Goal: Task Accomplishment & Management: Use online tool/utility

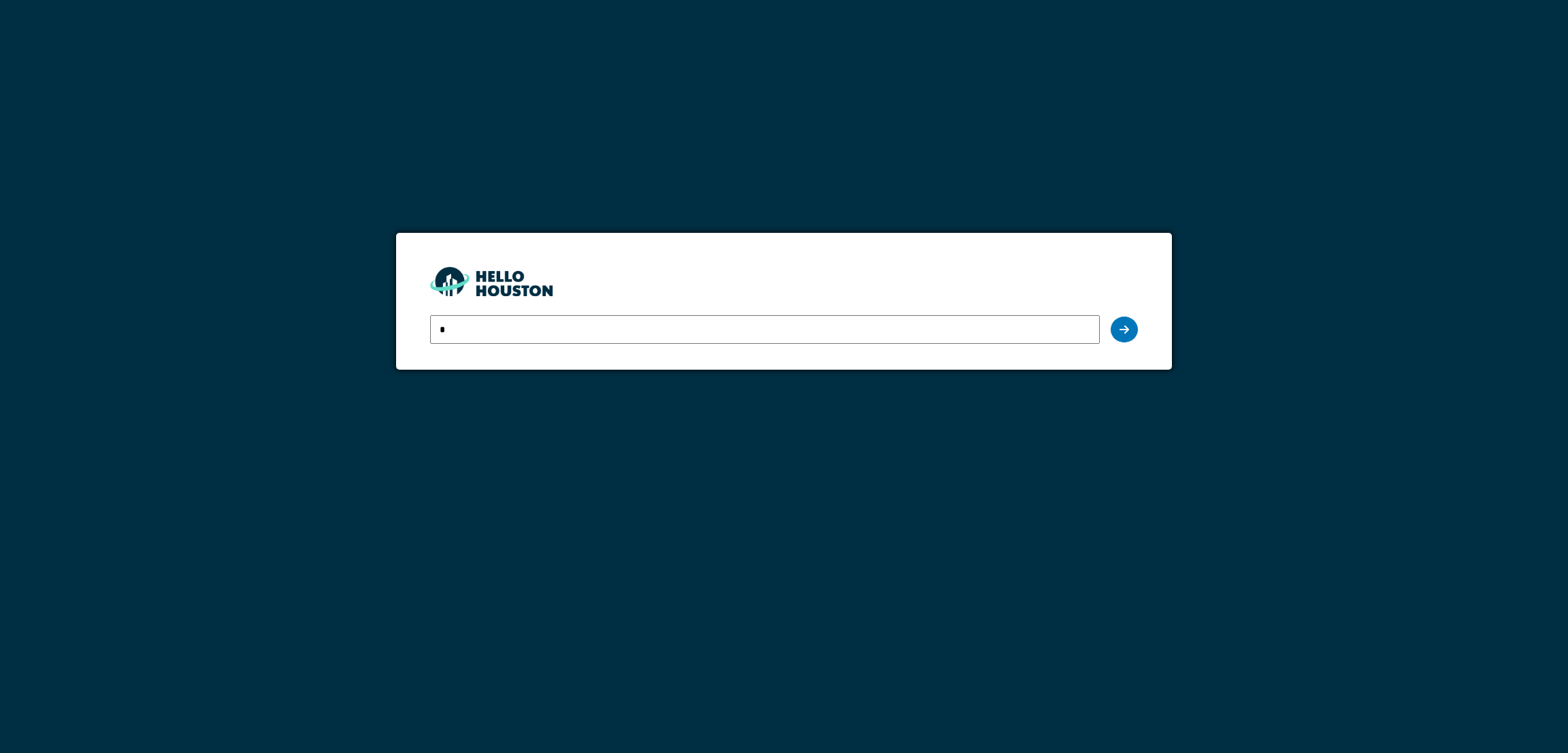
type input "**********"
click at [1122, 339] on div at bounding box center [1124, 329] width 28 height 26
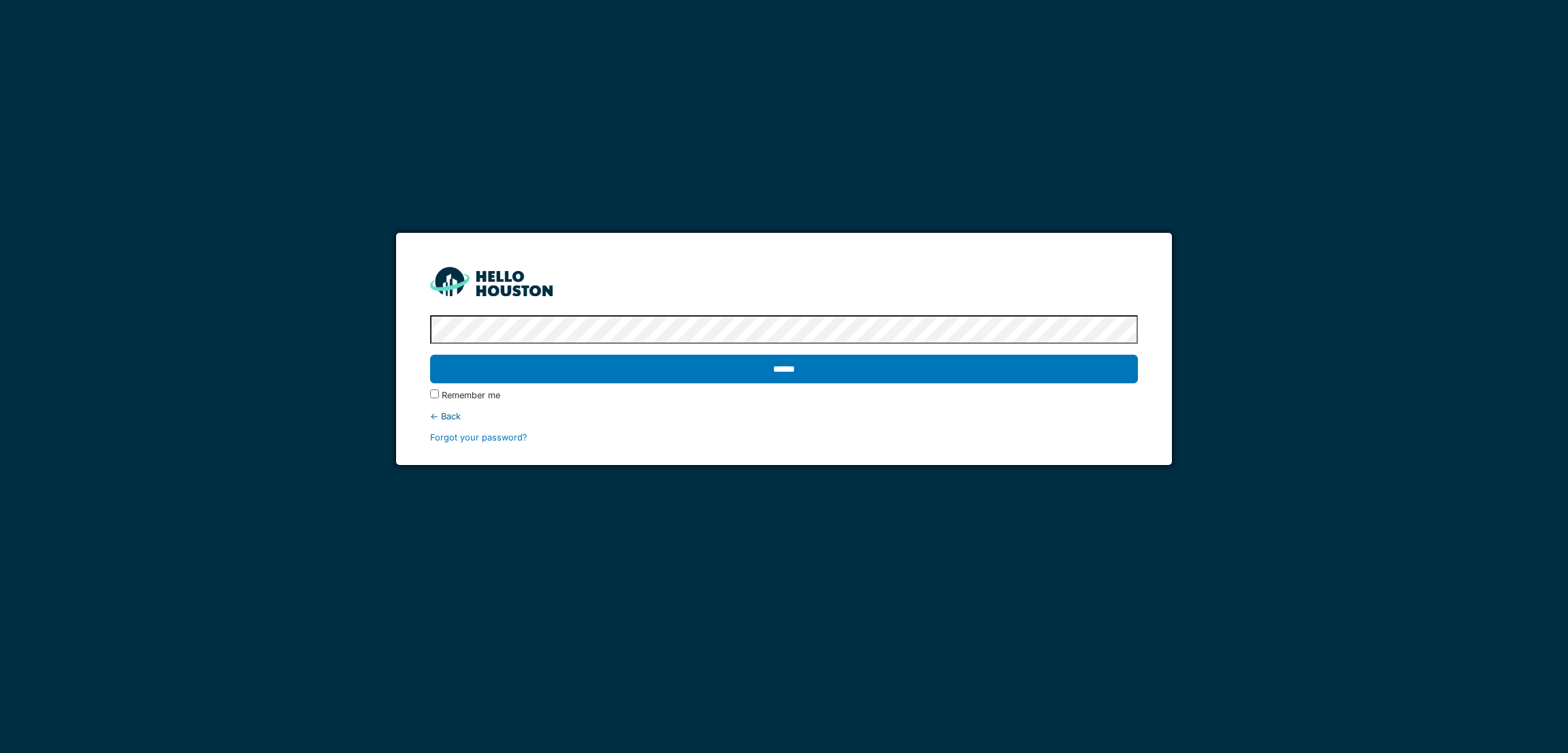
click at [430, 354] on input "******" at bounding box center [783, 369] width 707 height 28
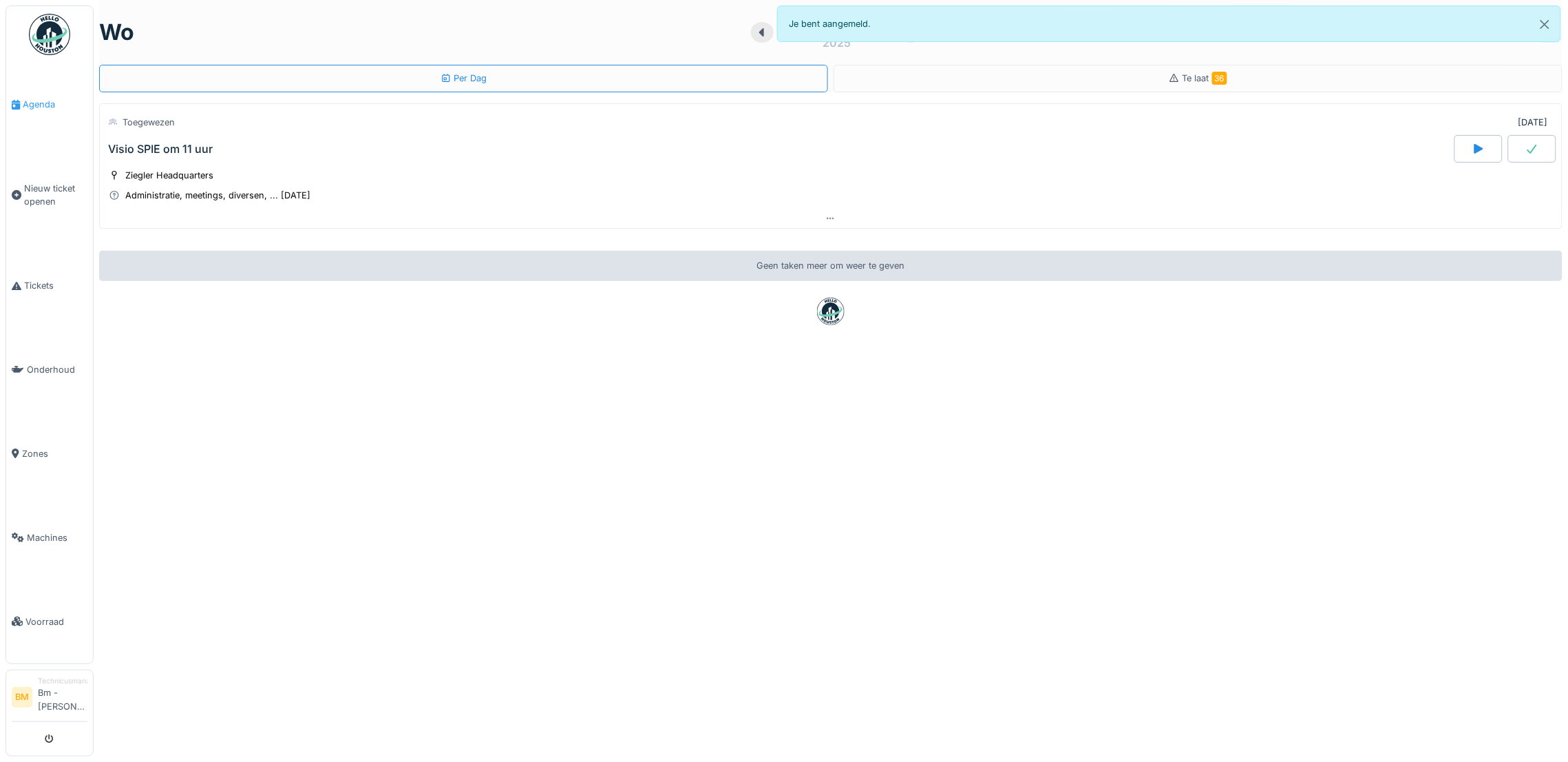
click at [53, 99] on span "Agenda" at bounding box center [55, 104] width 65 height 13
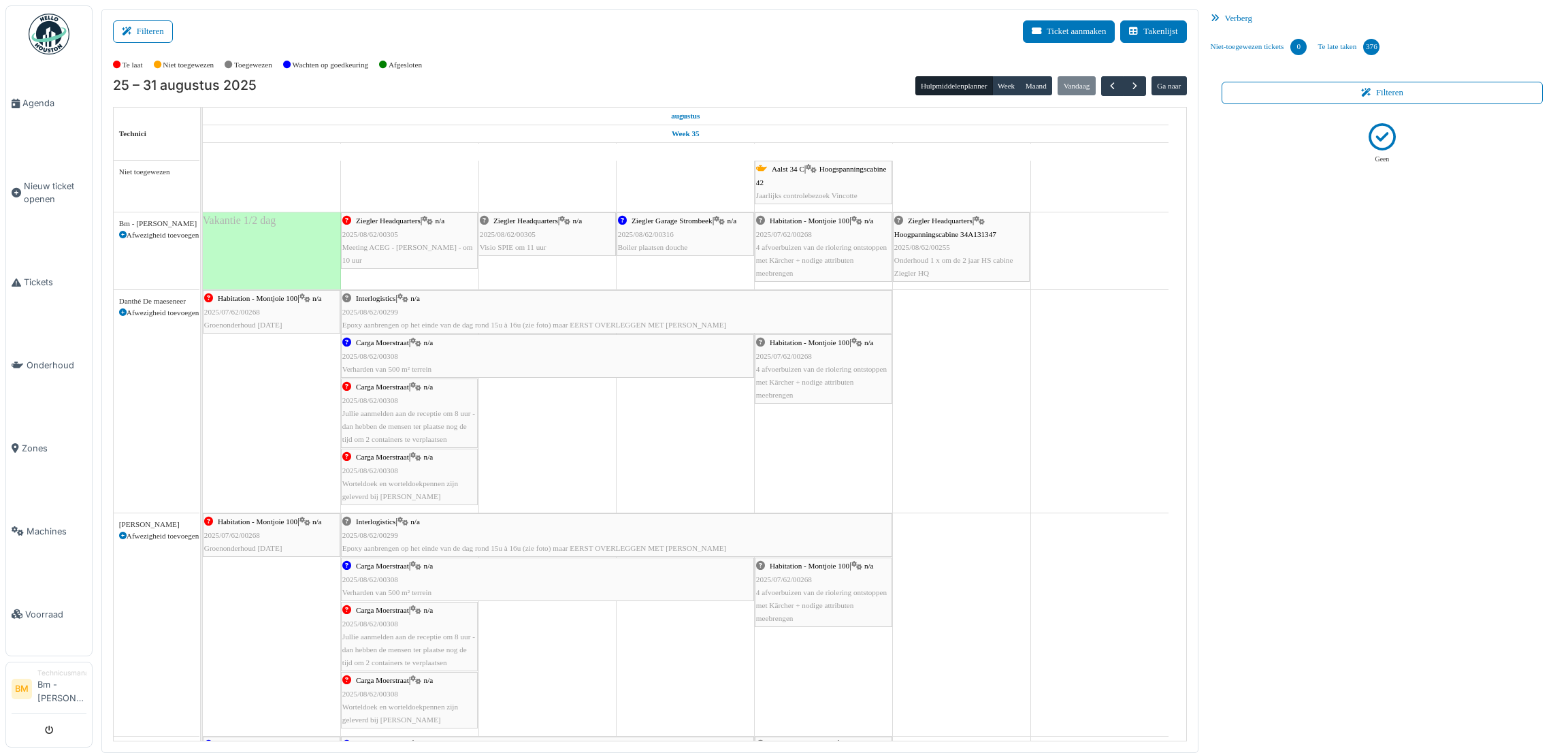
click at [1437, 298] on div "Geen" at bounding box center [1382, 420] width 333 height 622
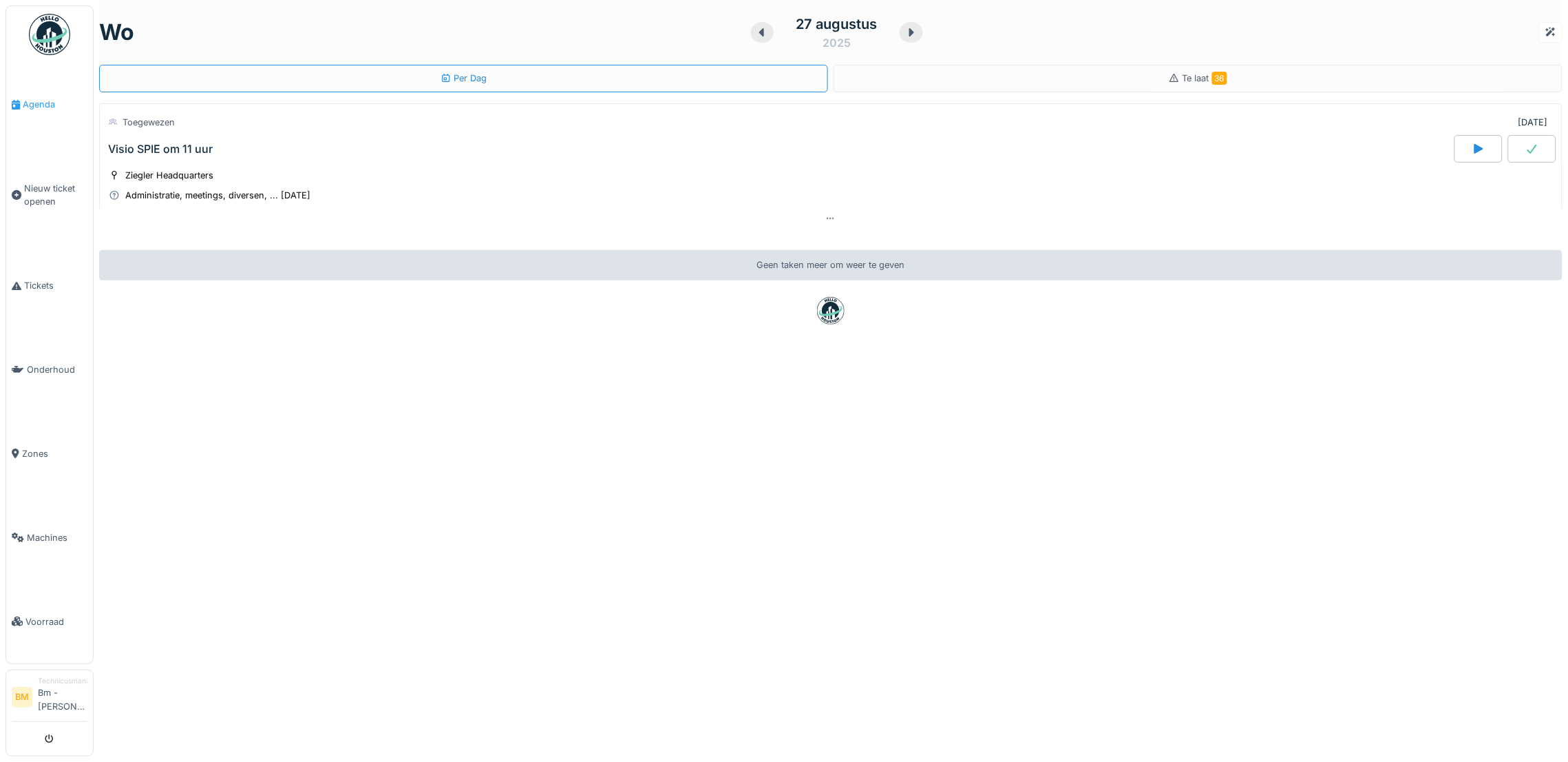
click at [40, 99] on span "Agenda" at bounding box center [55, 104] width 65 height 13
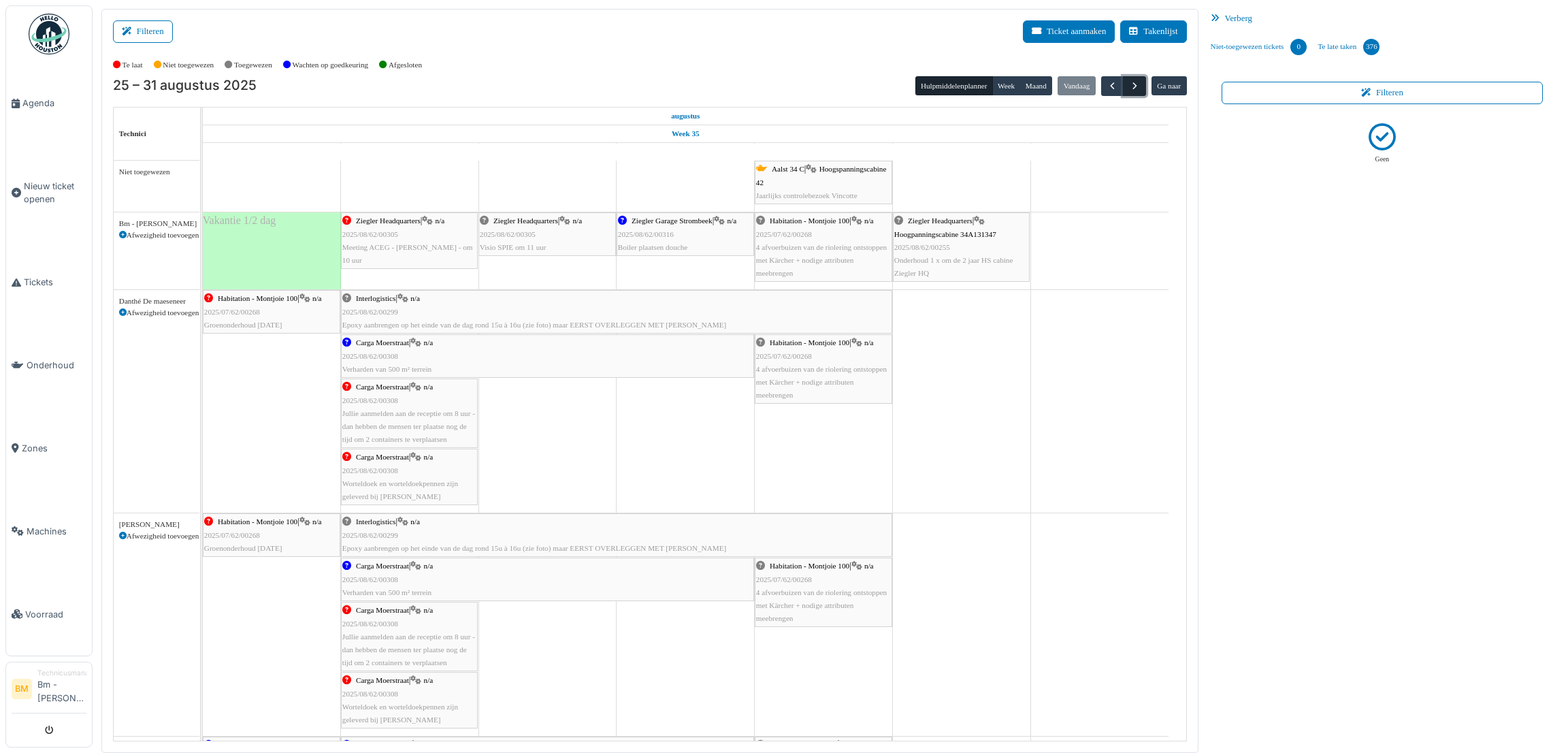
click at [1134, 83] on span "button" at bounding box center [1134, 85] width 12 height 12
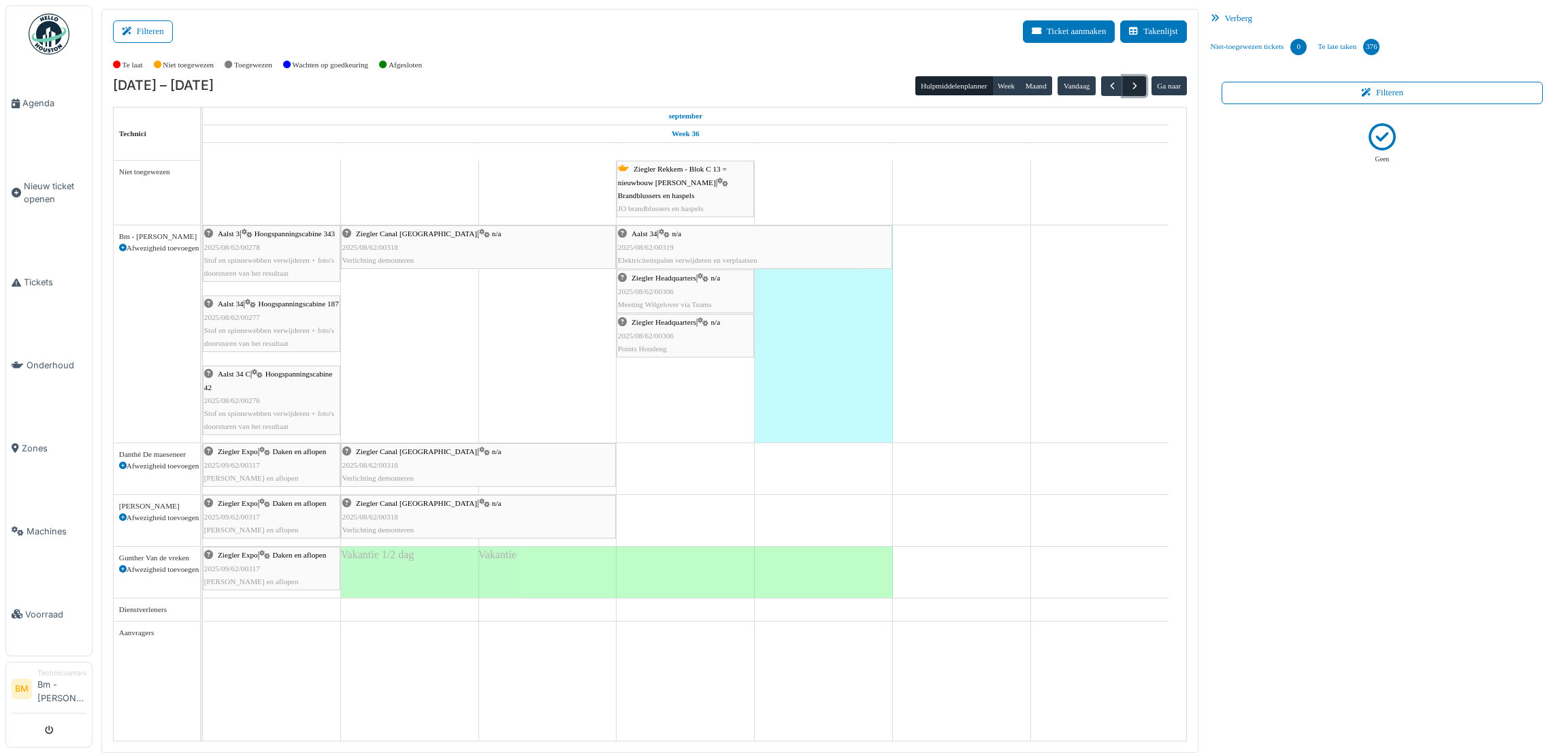
click at [1137, 87] on span "button" at bounding box center [1134, 85] width 12 height 12
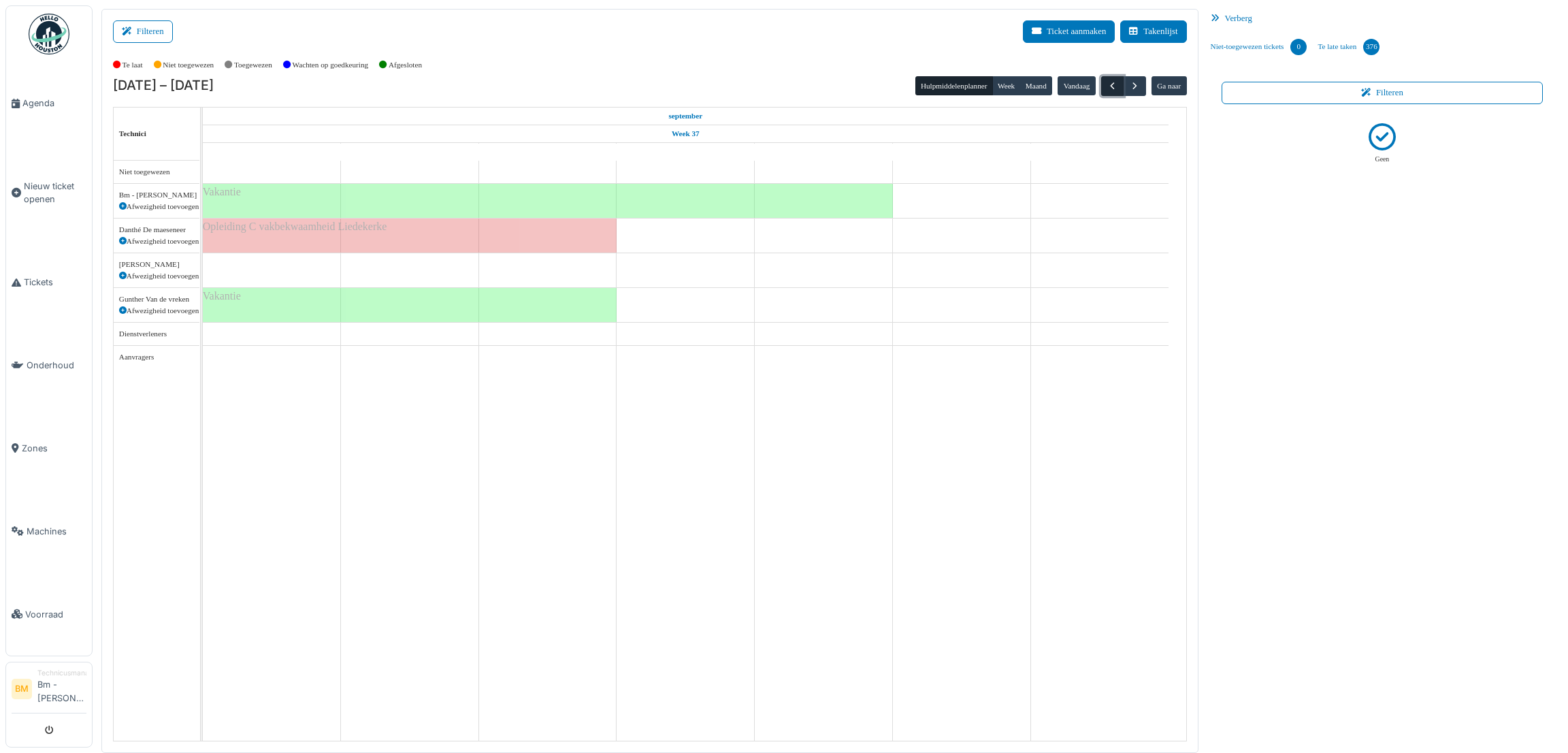
click at [1108, 87] on span "button" at bounding box center [1112, 85] width 12 height 12
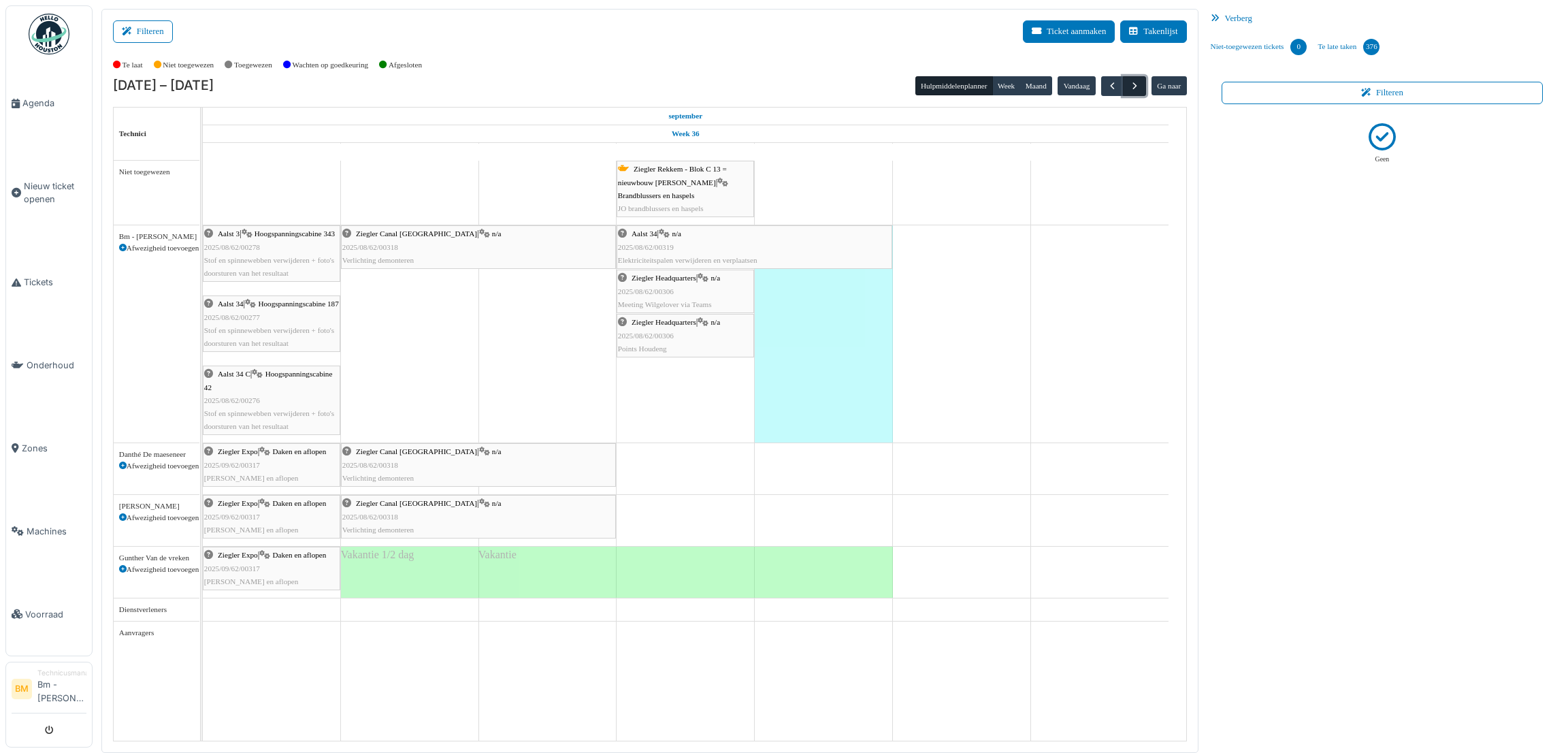
click at [1137, 87] on span "button" at bounding box center [1134, 85] width 12 height 12
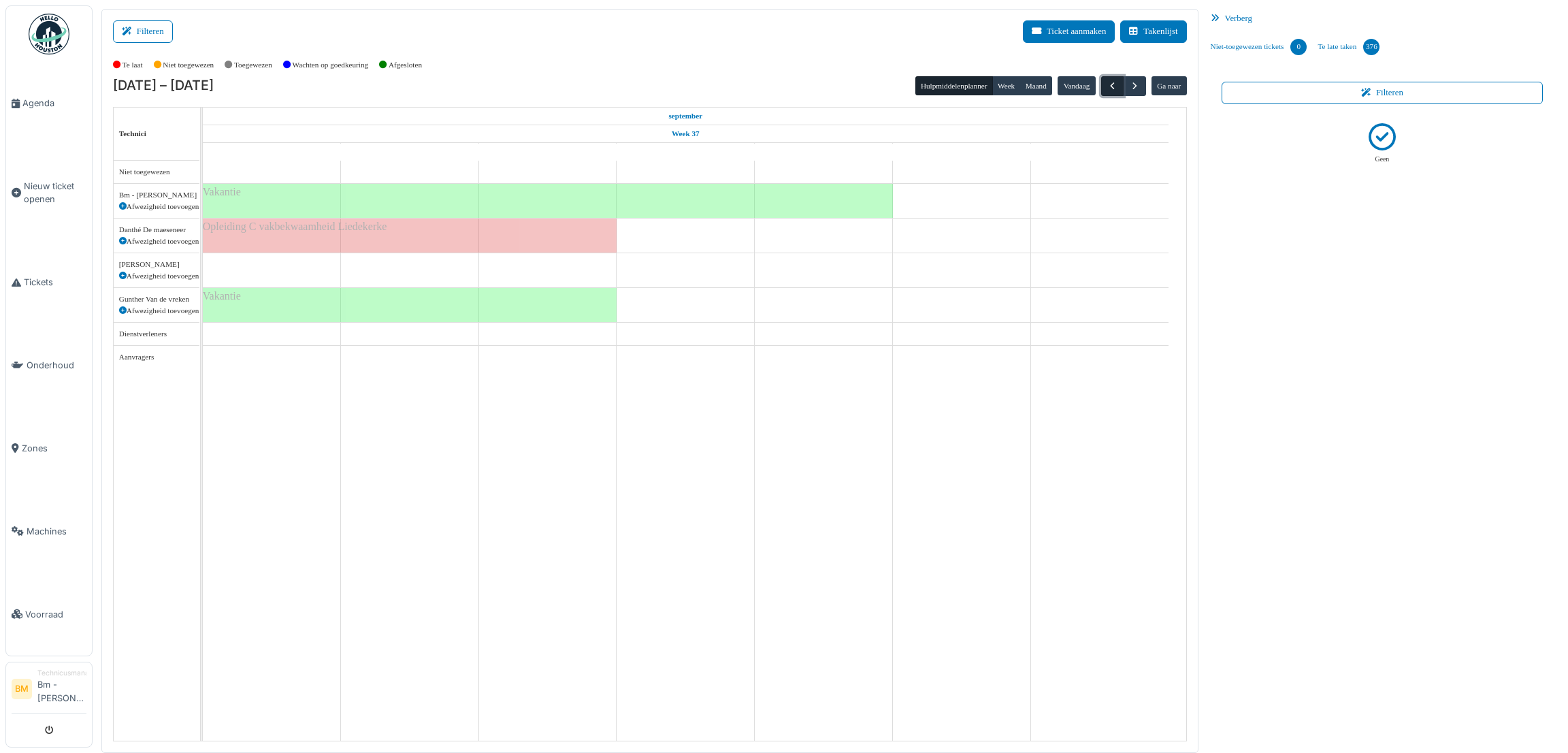
click at [1108, 86] on span "button" at bounding box center [1112, 85] width 12 height 12
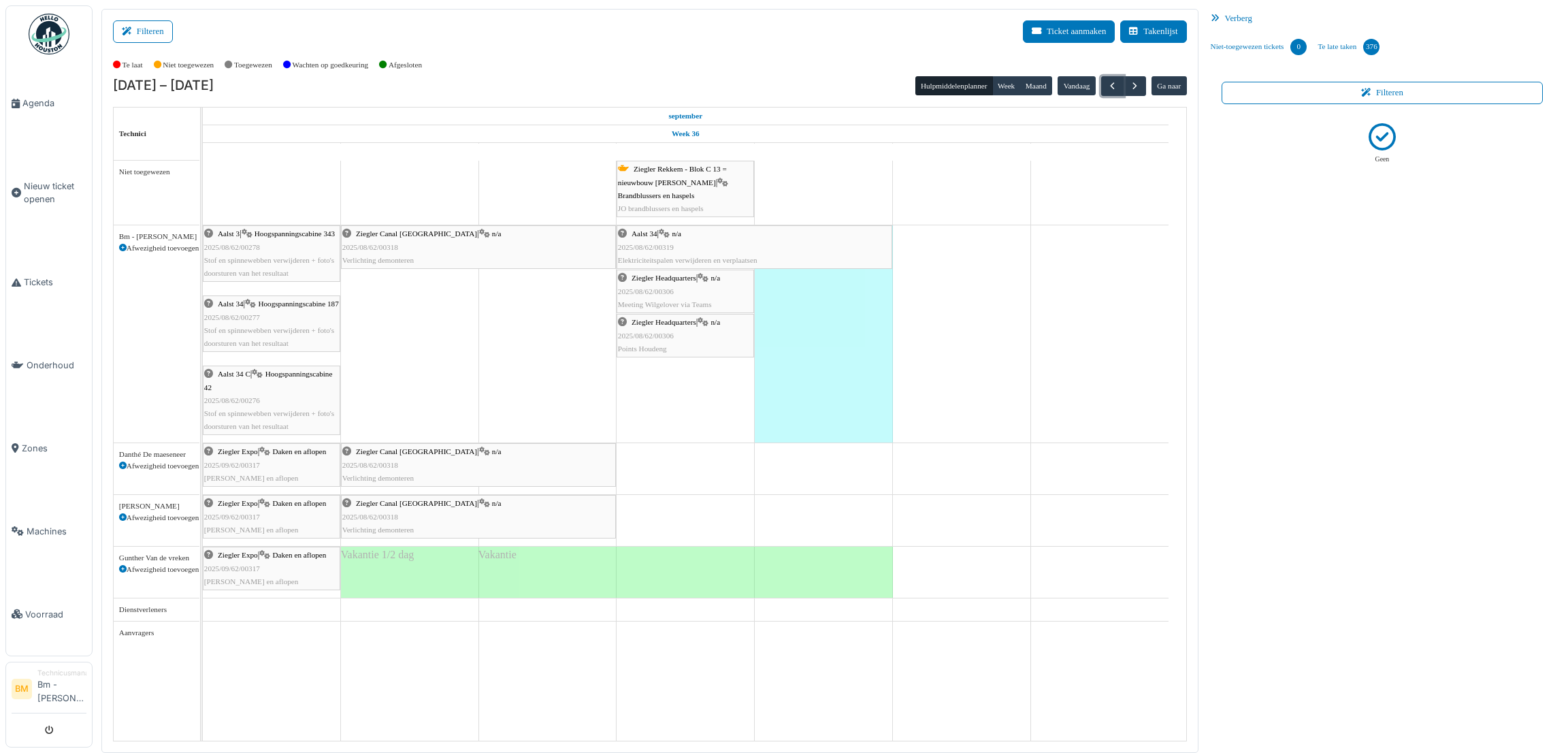
click at [828, 348] on div "Mensura 12u45" at bounding box center [824, 334] width 139 height 217
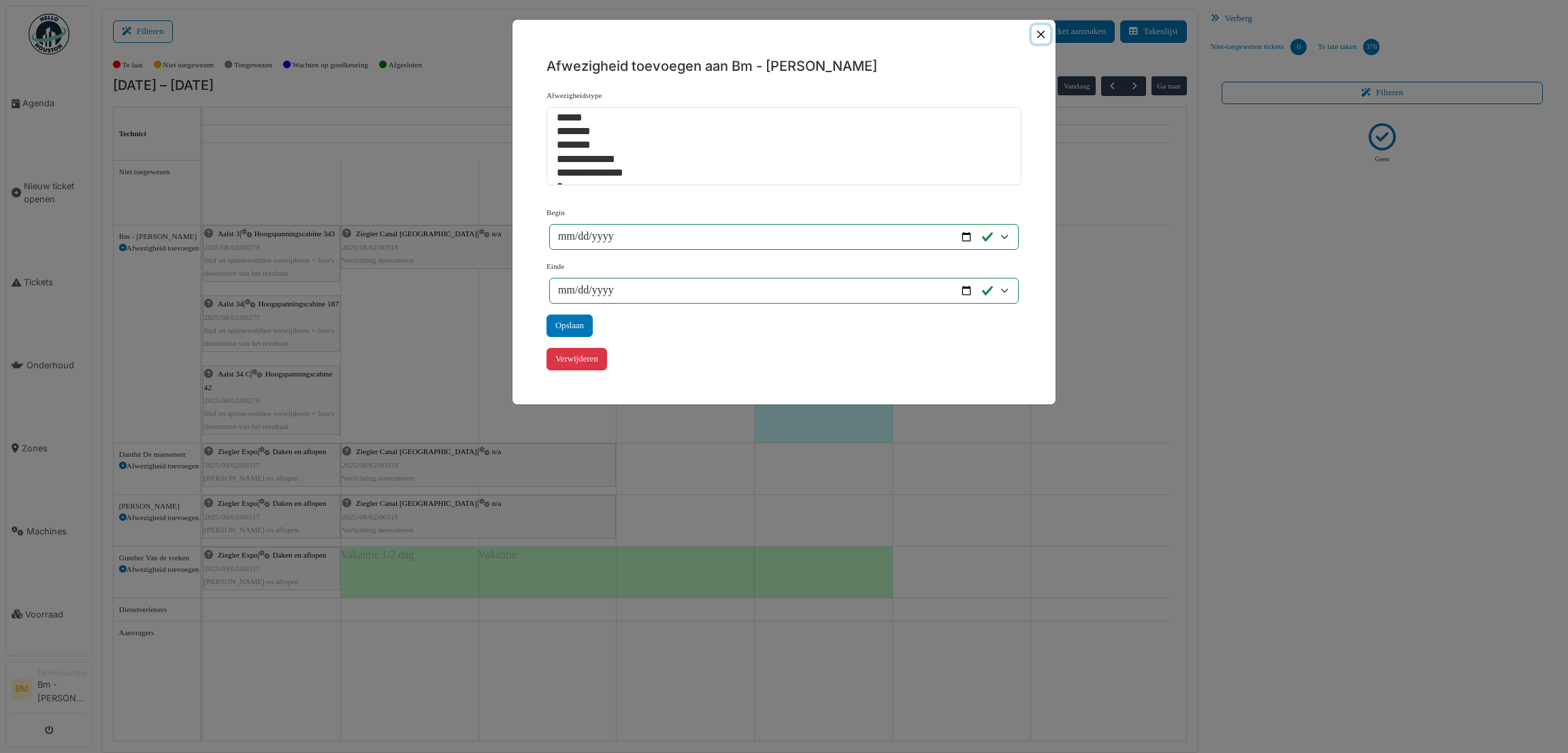
click at [1044, 36] on button "Close" at bounding box center [1041, 34] width 19 height 19
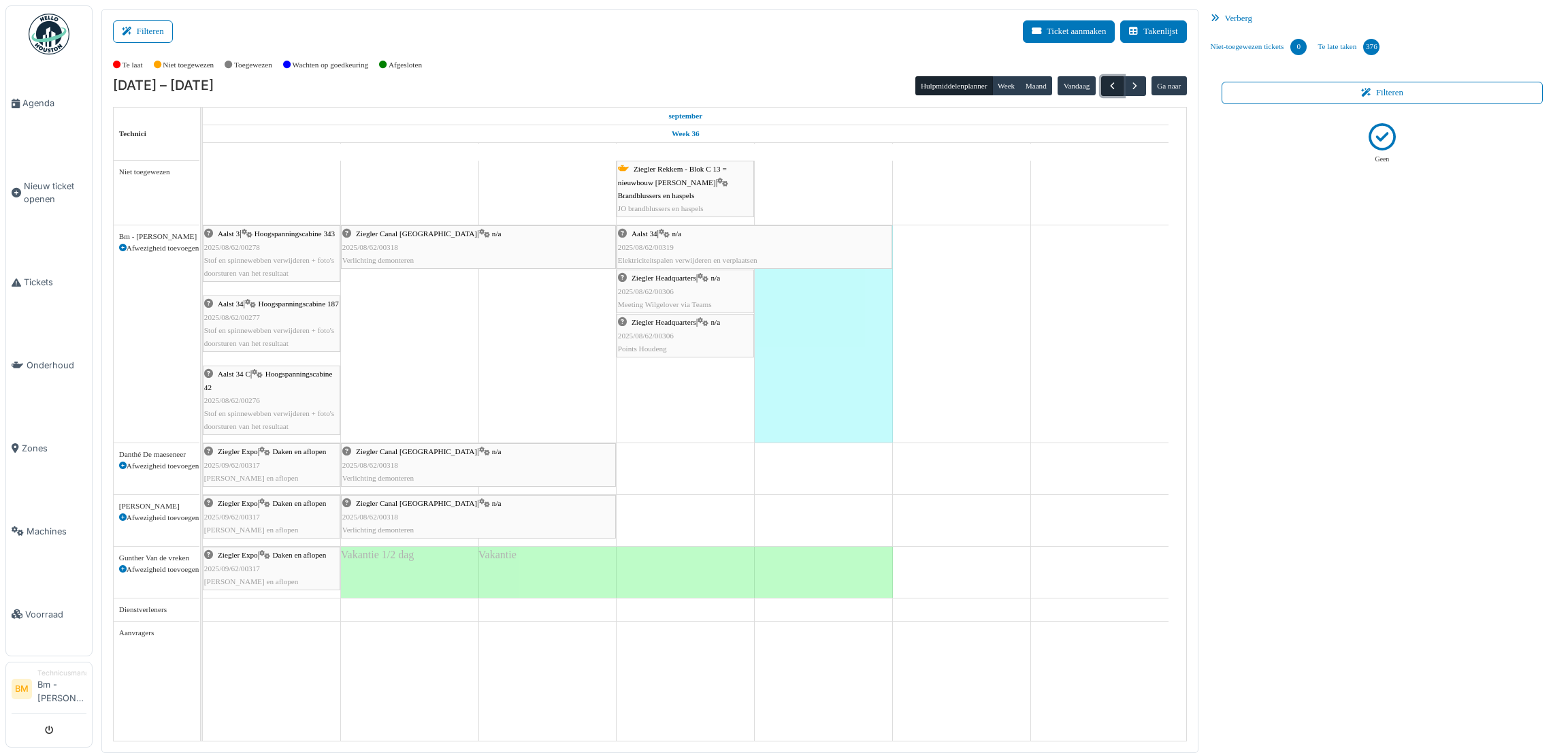
click at [1108, 83] on span "button" at bounding box center [1112, 85] width 12 height 12
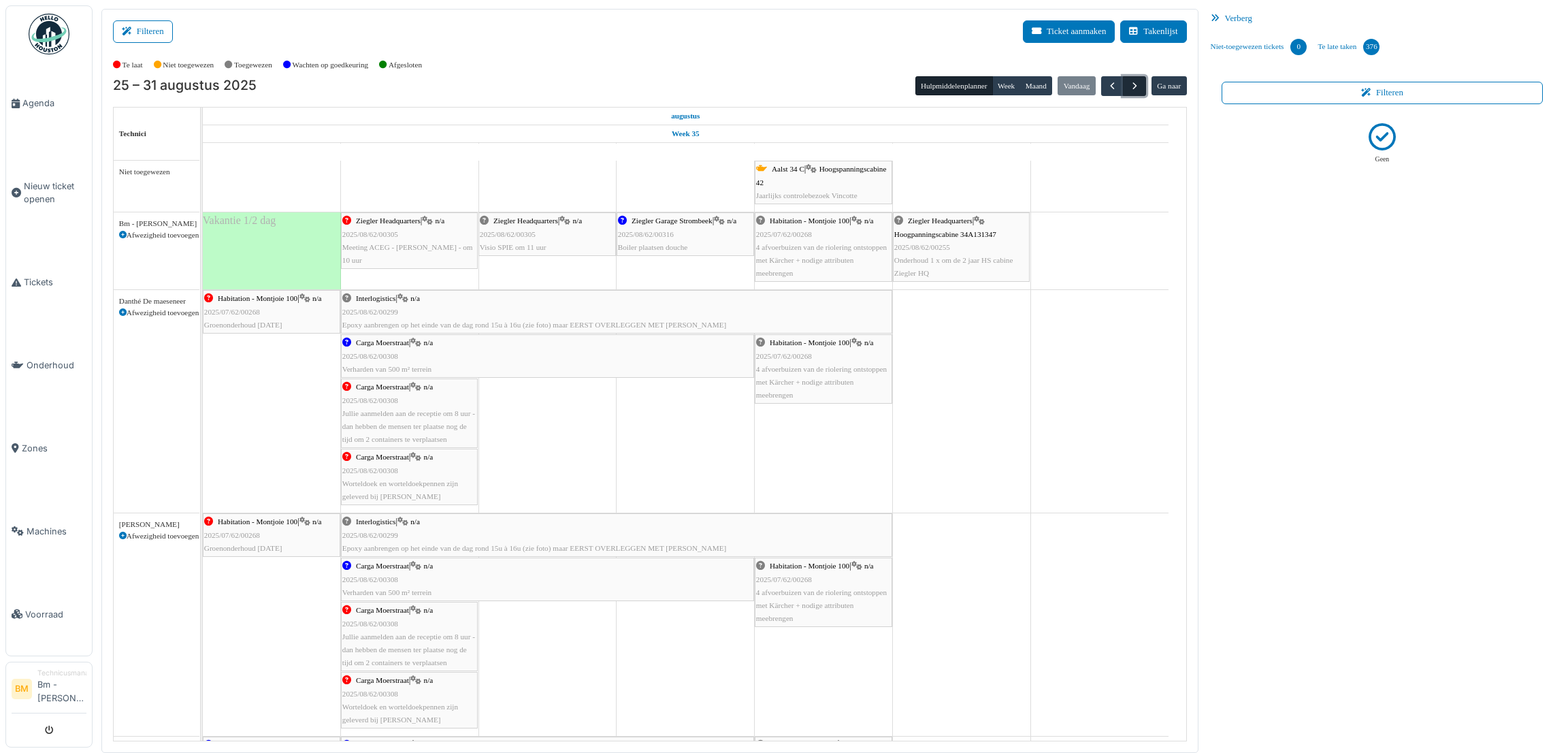
click at [1140, 85] on button "button" at bounding box center [1134, 86] width 22 height 20
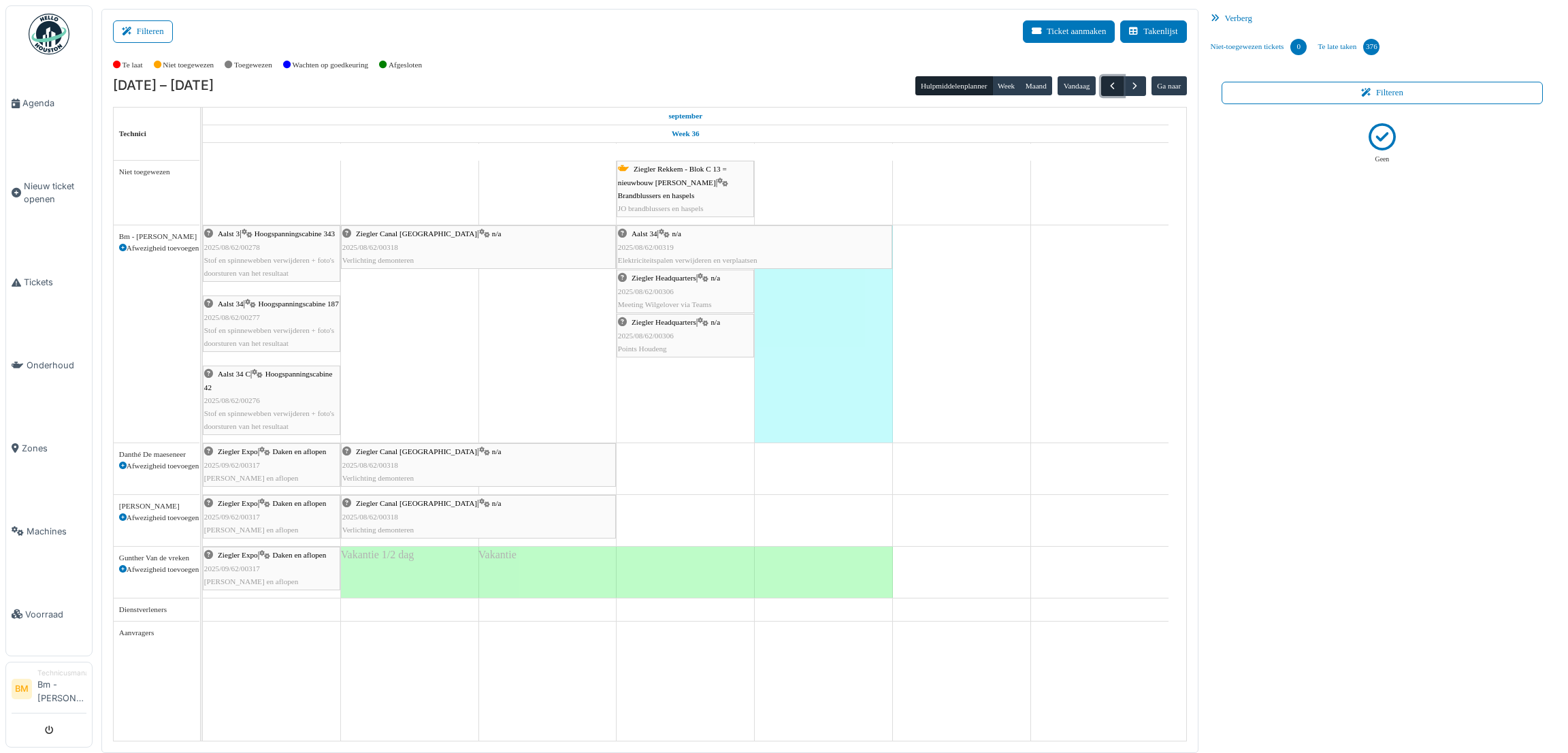
click at [1112, 79] on button "button" at bounding box center [1112, 86] width 22 height 20
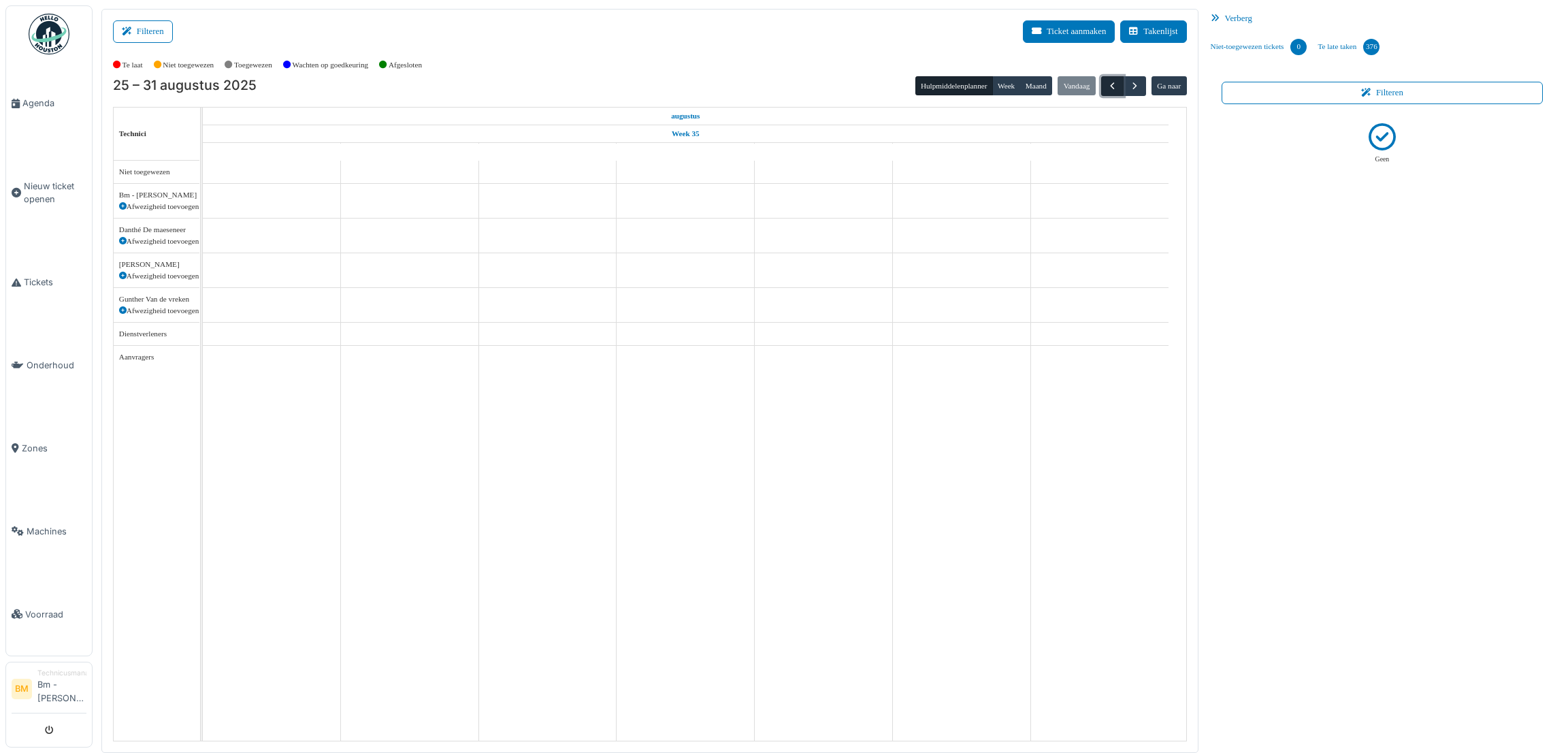
click at [1113, 83] on span "button" at bounding box center [1112, 85] width 12 height 12
click at [1132, 89] on span "button" at bounding box center [1134, 85] width 12 height 12
